Goal: Find specific page/section: Find specific page/section

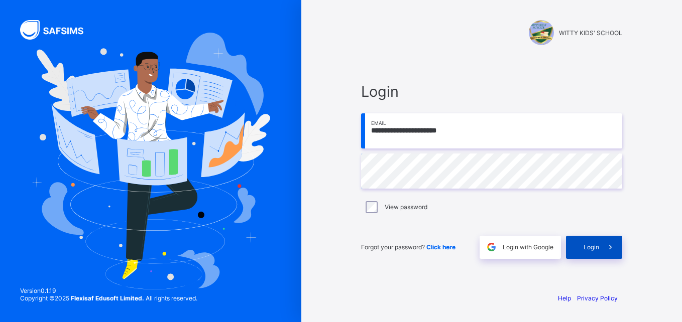
click at [585, 251] on div "Login" at bounding box center [594, 247] width 56 height 23
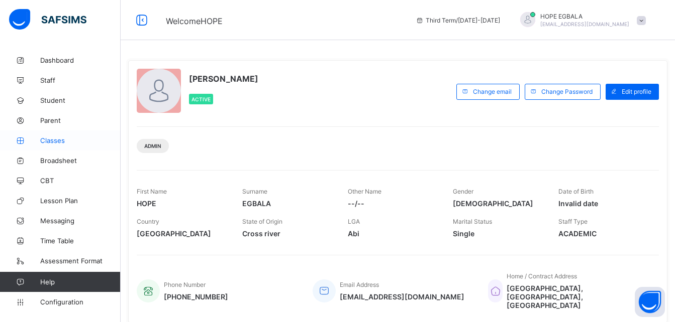
click at [67, 142] on span "Classes" at bounding box center [80, 141] width 80 height 8
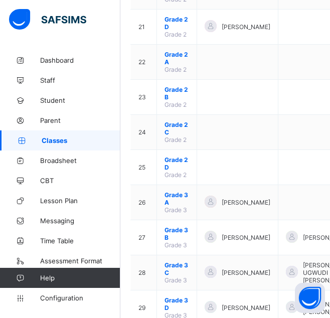
scroll to position [1697, 0]
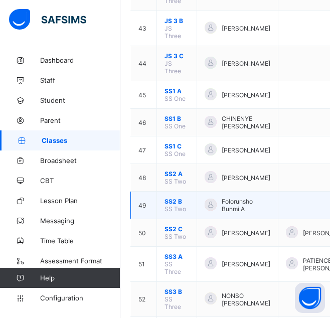
click at [175, 198] on span "SS2 B" at bounding box center [177, 202] width 25 height 8
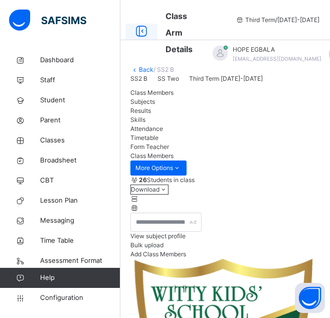
click at [141, 27] on icon at bounding box center [141, 32] width 17 height 18
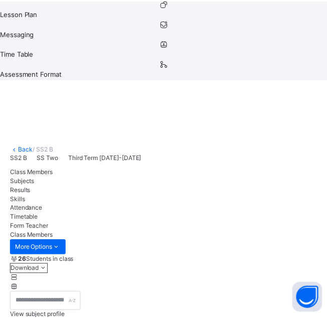
scroll to position [241, 0]
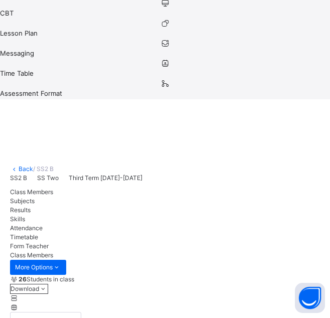
drag, startPoint x: 195, startPoint y: 149, endPoint x: 117, endPoint y: 146, distance: 78.4
drag, startPoint x: 117, startPoint y: 146, endPoint x: 169, endPoint y: 161, distance: 54.4
drag, startPoint x: 162, startPoint y: 157, endPoint x: 118, endPoint y: 158, distance: 44.2
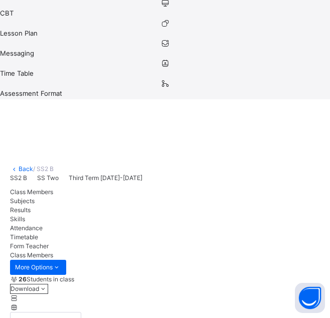
copy span "WK/8040/2024"
drag, startPoint x: 198, startPoint y: 147, endPoint x: 128, endPoint y: 146, distance: 70.3
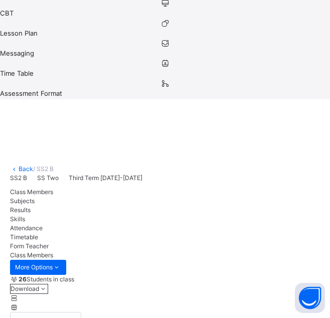
drag, startPoint x: 128, startPoint y: 146, endPoint x: 161, endPoint y: 153, distance: 33.8
drag, startPoint x: 193, startPoint y: 146, endPoint x: 186, endPoint y: 144, distance: 7.0
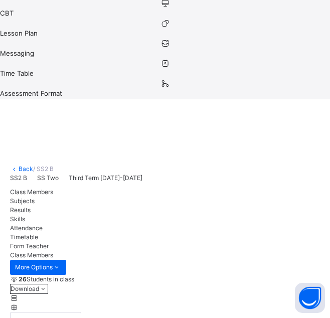
drag, startPoint x: 183, startPoint y: 155, endPoint x: 134, endPoint y: 144, distance: 50.0
drag, startPoint x: 134, startPoint y: 144, endPoint x: 122, endPoint y: 146, distance: 12.2
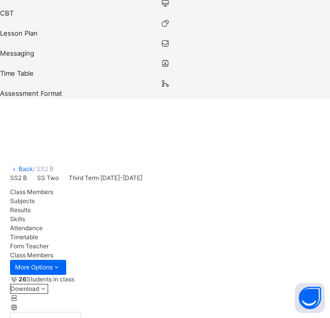
copy div "[PERSON_NAME] [PERSON_NAME]/8040/2024"
drag, startPoint x: 177, startPoint y: 146, endPoint x: 141, endPoint y: 147, distance: 36.7
copy span "[PERSON_NAME]"
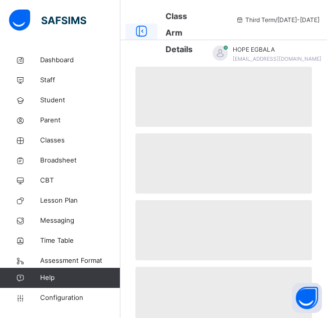
click at [141, 25] on icon at bounding box center [141, 32] width 17 height 18
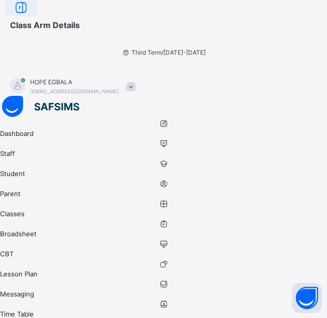
click at [30, 17] on icon at bounding box center [21, 8] width 17 height 18
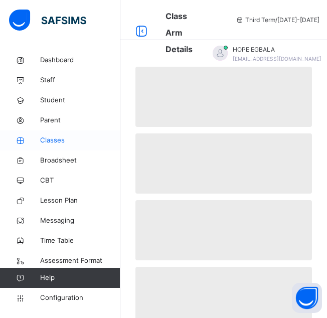
click at [40, 138] on span "Classes" at bounding box center [80, 141] width 80 height 10
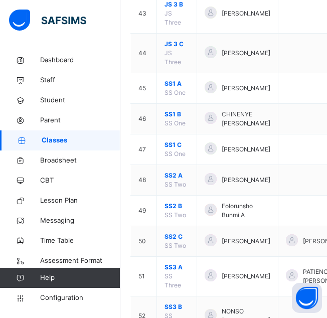
scroll to position [1935, 0]
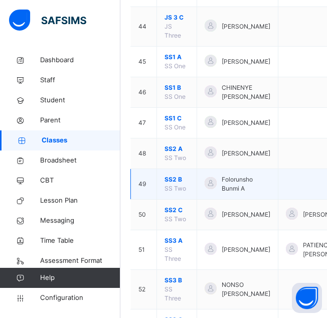
click at [169, 175] on span "SS2 B" at bounding box center [177, 179] width 25 height 9
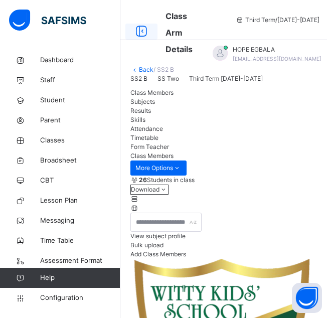
click at [139, 26] on icon at bounding box center [141, 32] width 17 height 18
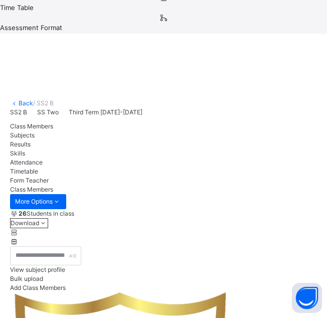
scroll to position [320, 0]
